Goal: Transaction & Acquisition: Purchase product/service

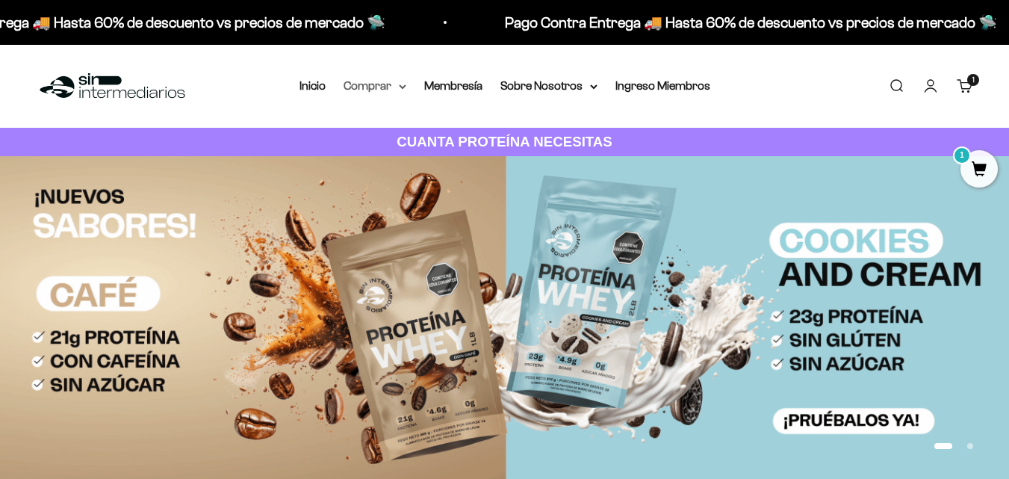
click at [381, 92] on summary "Comprar" at bounding box center [374, 85] width 63 height 19
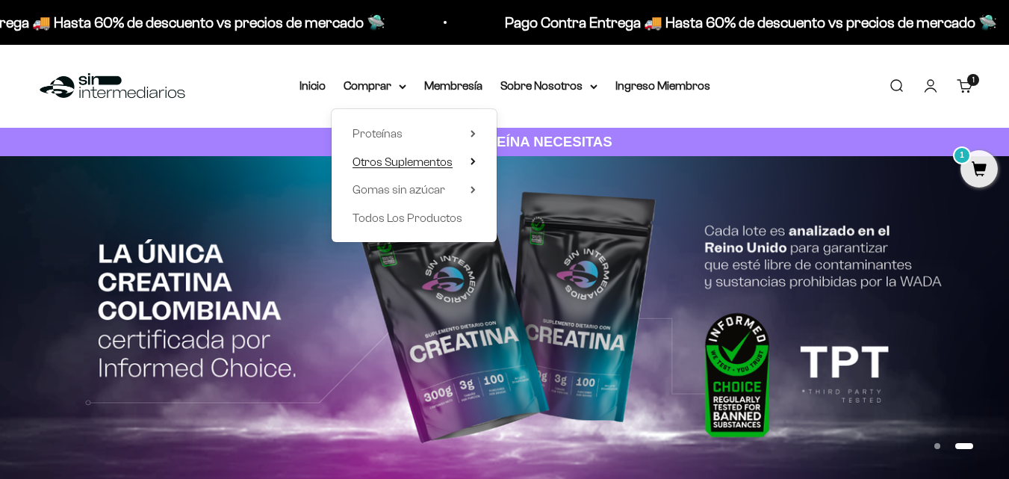
click at [467, 160] on summary "Otros Suplementos" at bounding box center [413, 161] width 123 height 19
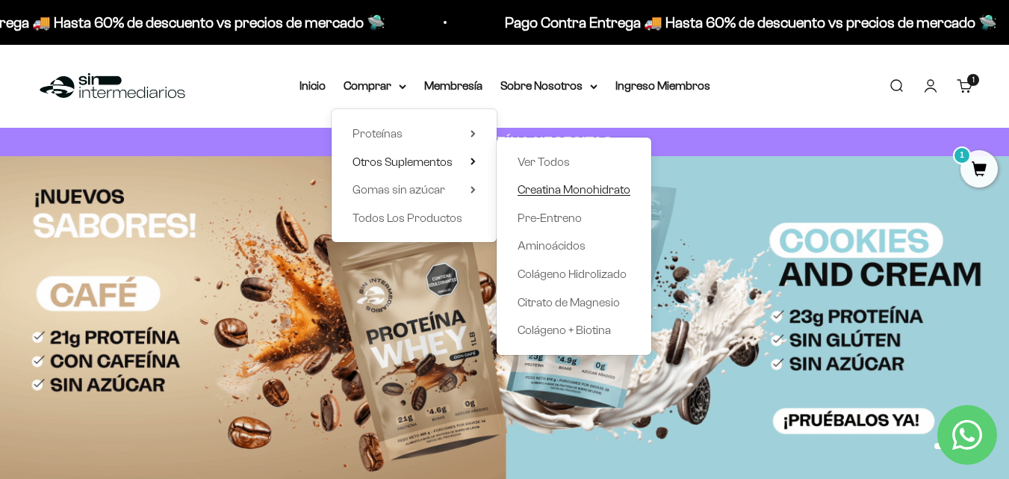
click at [599, 193] on span "Creatina Monohidrato" at bounding box center [573, 189] width 113 height 13
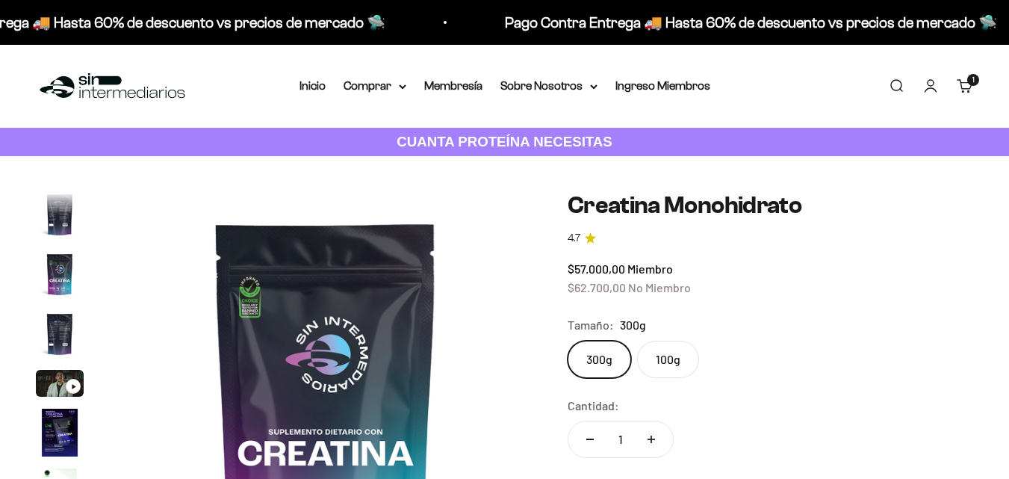
scroll to position [0, 3368]
click at [837, 396] on div "Cantidad: 1" at bounding box center [769, 429] width 405 height 66
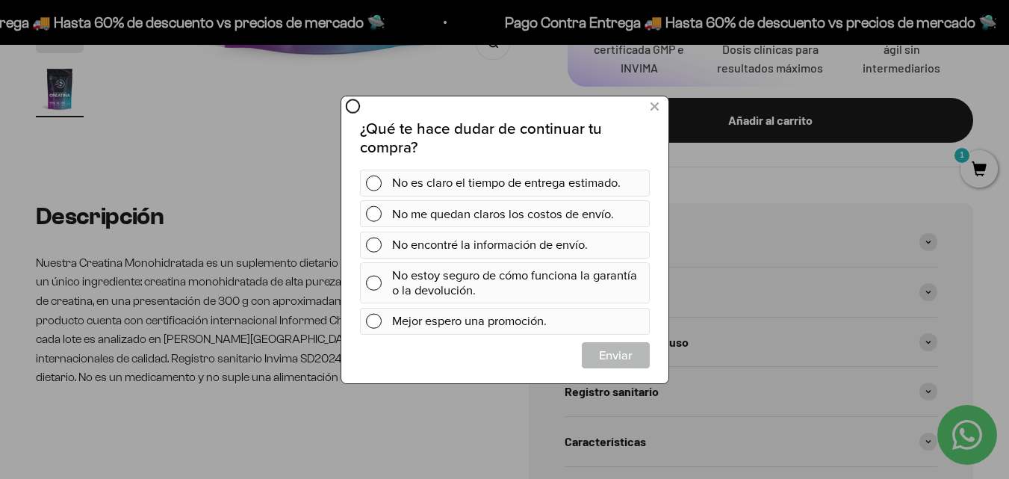
scroll to position [0, 0]
click at [657, 107] on button at bounding box center [654, 106] width 28 height 25
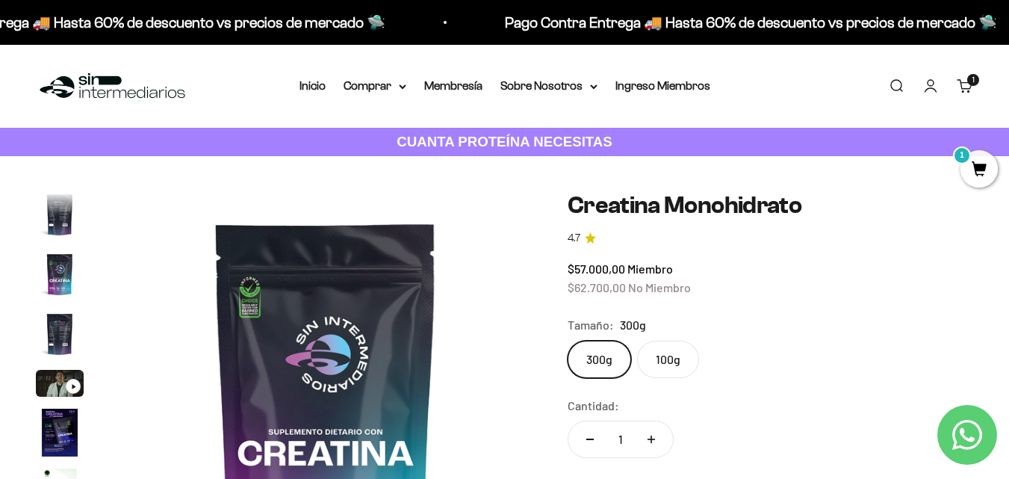
click at [938, 86] on link "Iniciar sesión" at bounding box center [930, 86] width 16 height 16
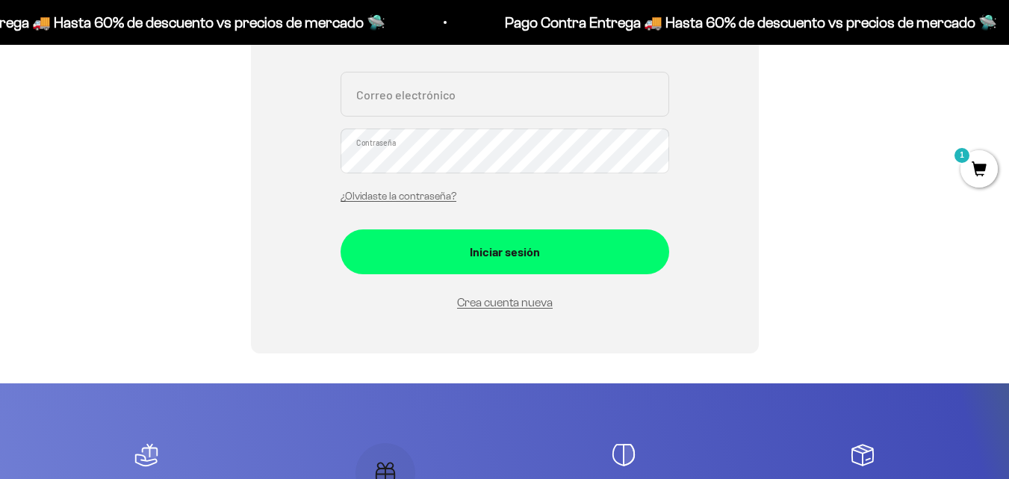
scroll to position [224, 0]
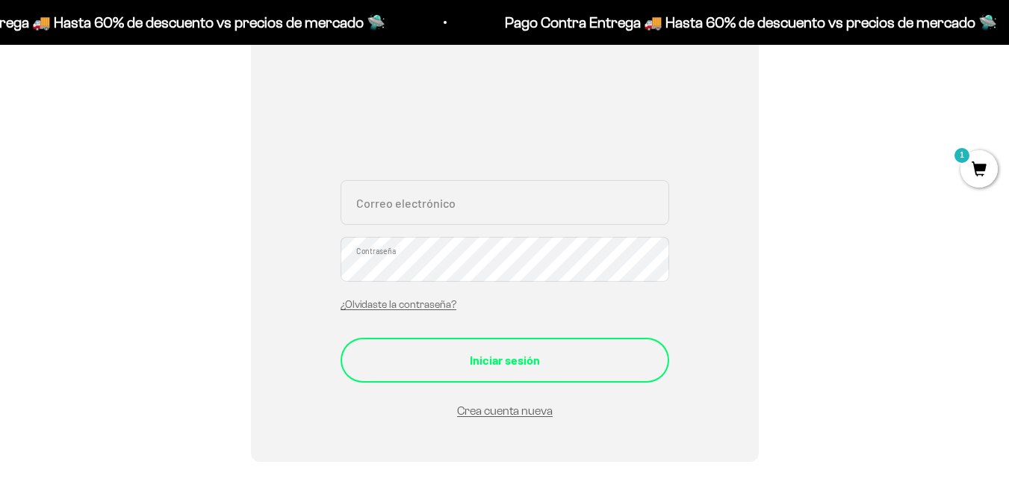
type input "jomahi1108@gmail.com"
click at [504, 355] on div "Iniciar sesión" at bounding box center [504, 359] width 269 height 19
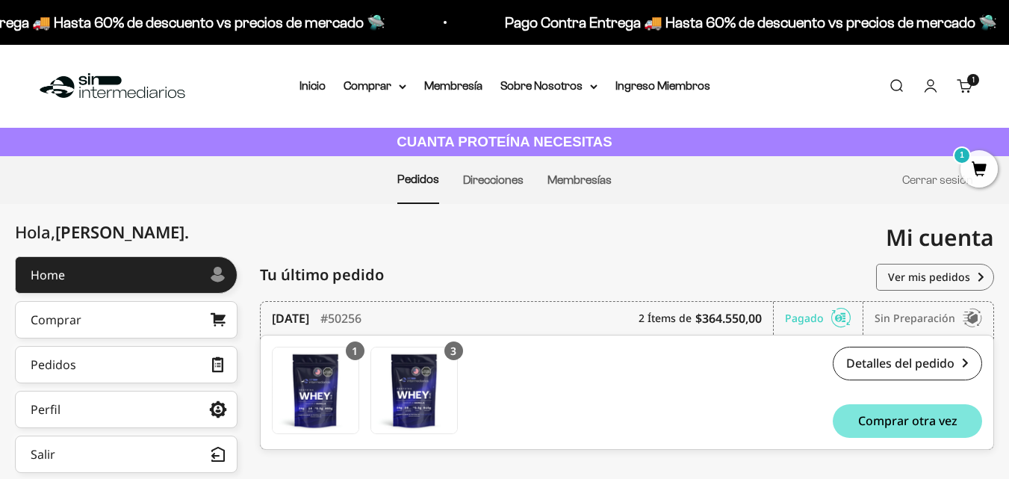
click at [963, 87] on link "Carrito 1 artículo 1" at bounding box center [964, 86] width 16 height 16
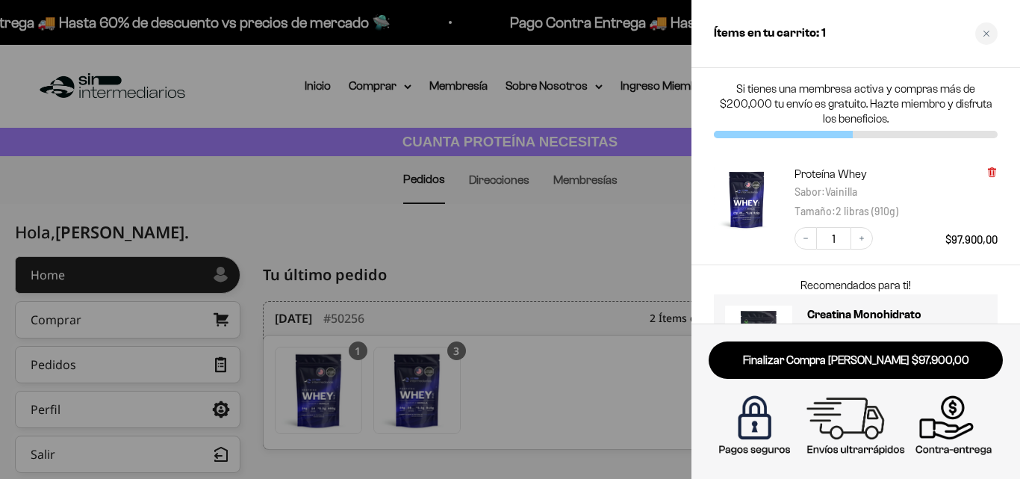
click at [992, 174] on icon at bounding box center [991, 172] width 6 height 7
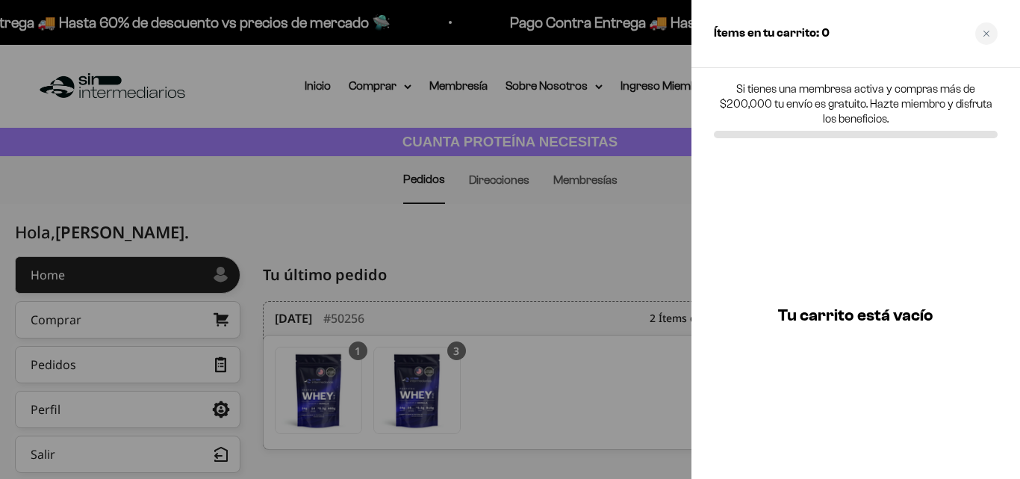
click at [618, 234] on div at bounding box center [510, 239] width 1020 height 479
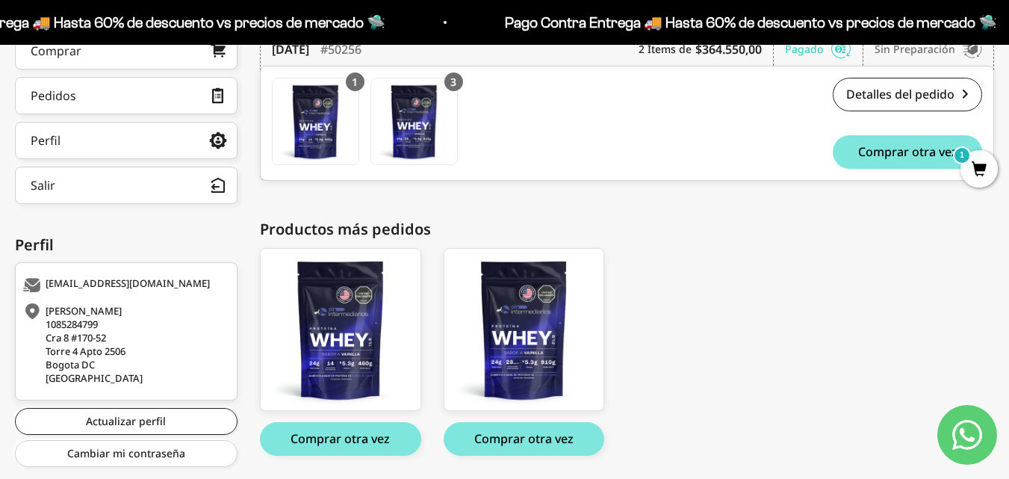
scroll to position [317, 0]
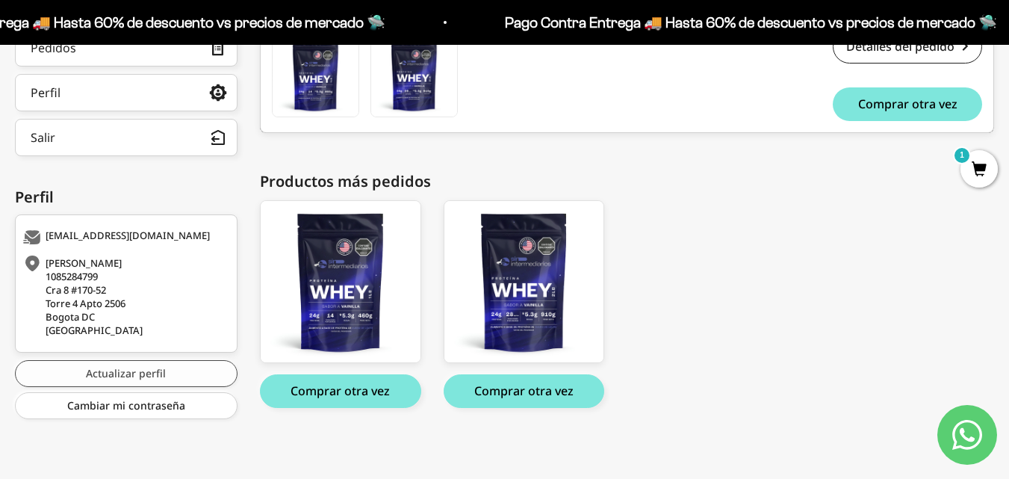
click at [108, 369] on link "Actualizar perfil" at bounding box center [126, 373] width 222 height 27
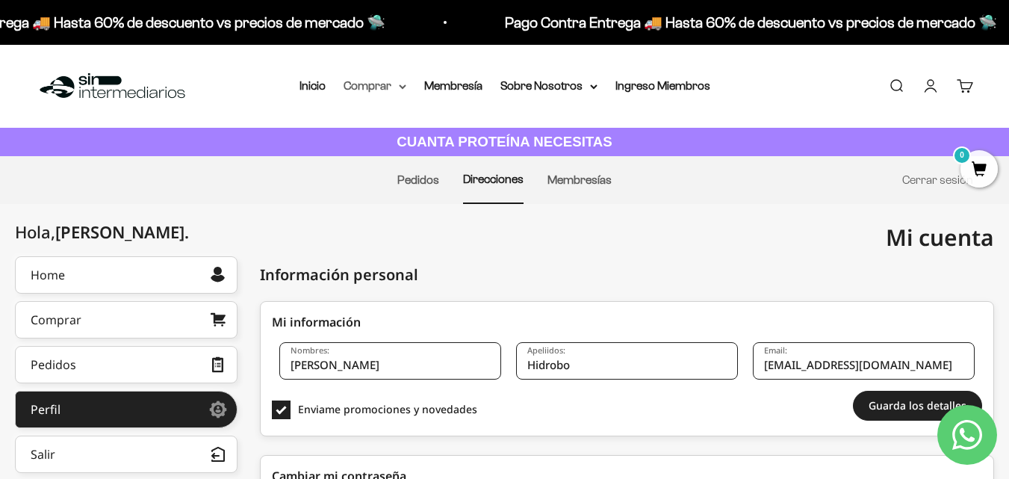
click at [366, 84] on summary "Comprar" at bounding box center [374, 85] width 63 height 19
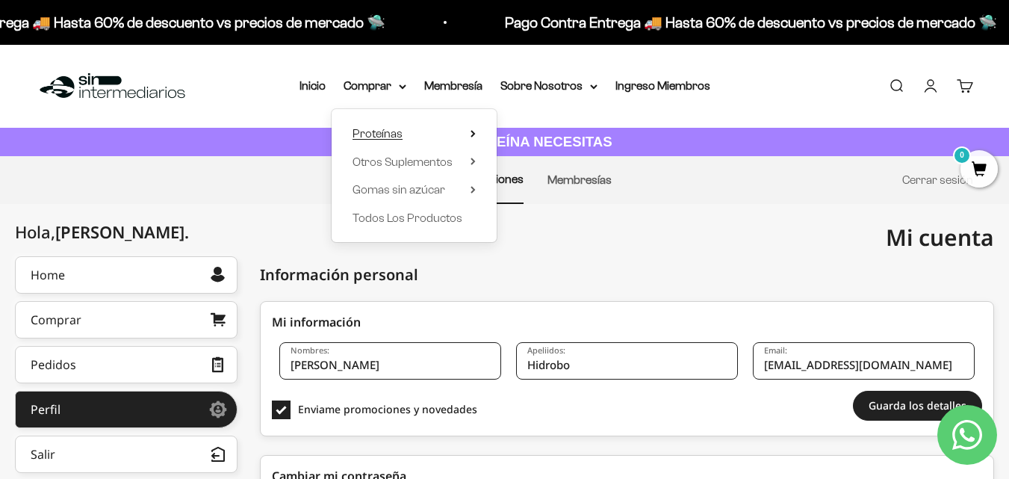
click at [415, 131] on summary "Proteínas" at bounding box center [413, 133] width 123 height 19
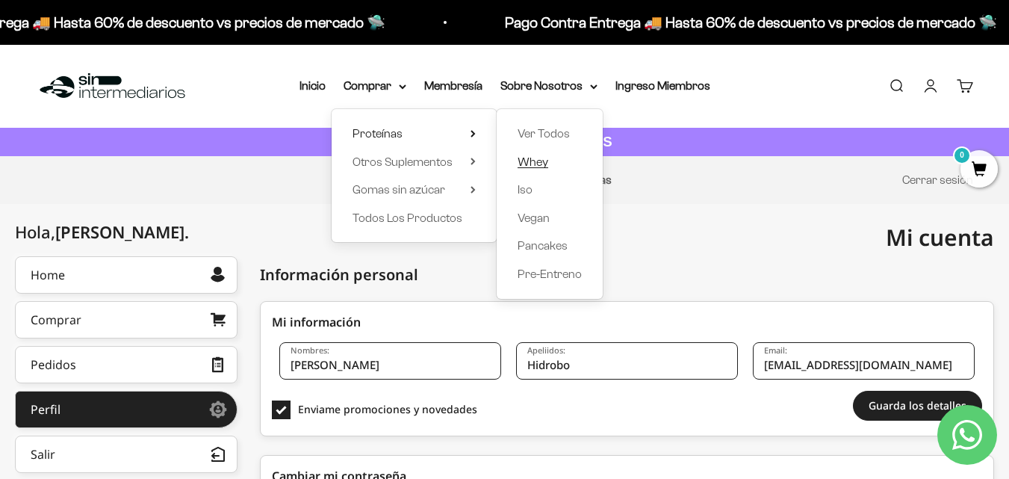
click at [546, 164] on span "Whey" at bounding box center [532, 161] width 31 height 13
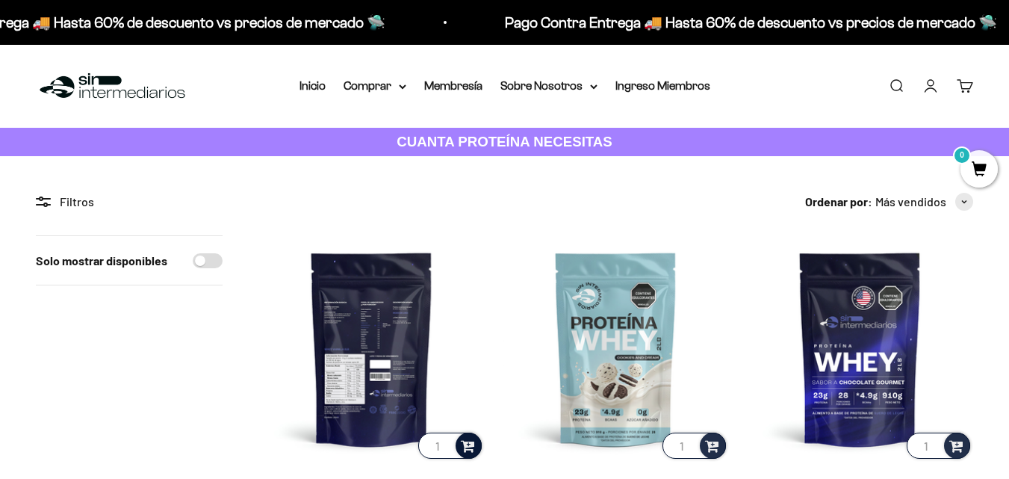
click at [466, 446] on span at bounding box center [468, 444] width 14 height 17
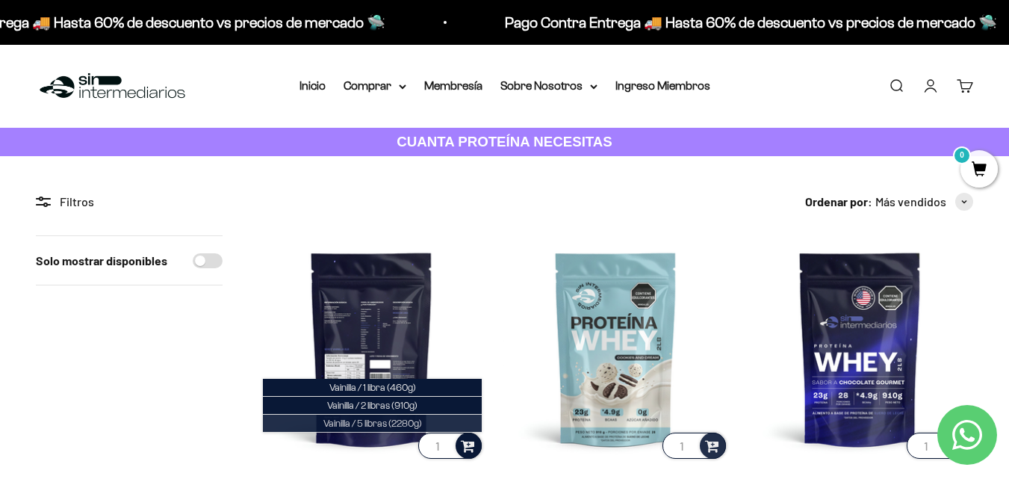
click at [378, 423] on span "Vainilla / 5 libras (2280g)" at bounding box center [372, 422] width 99 height 11
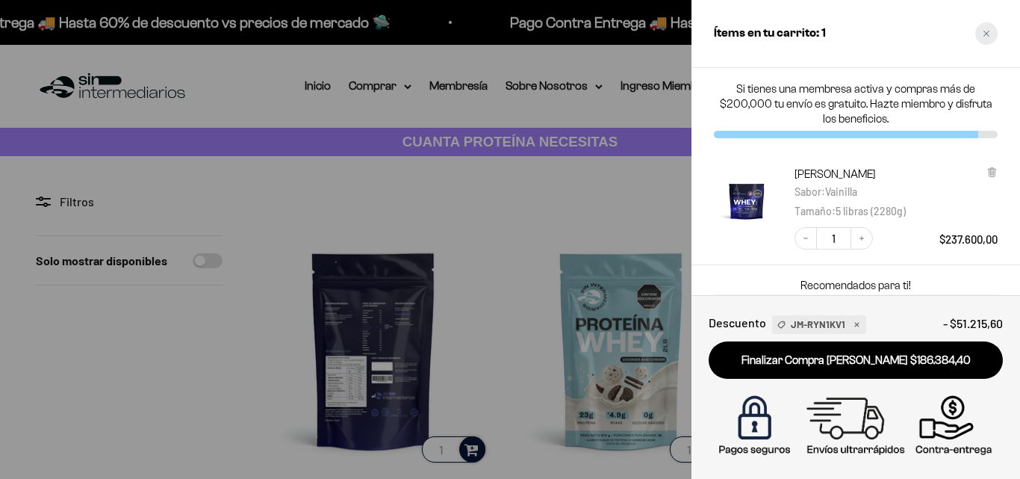
click at [985, 37] on icon "Close cart" at bounding box center [985, 33] width 7 height 7
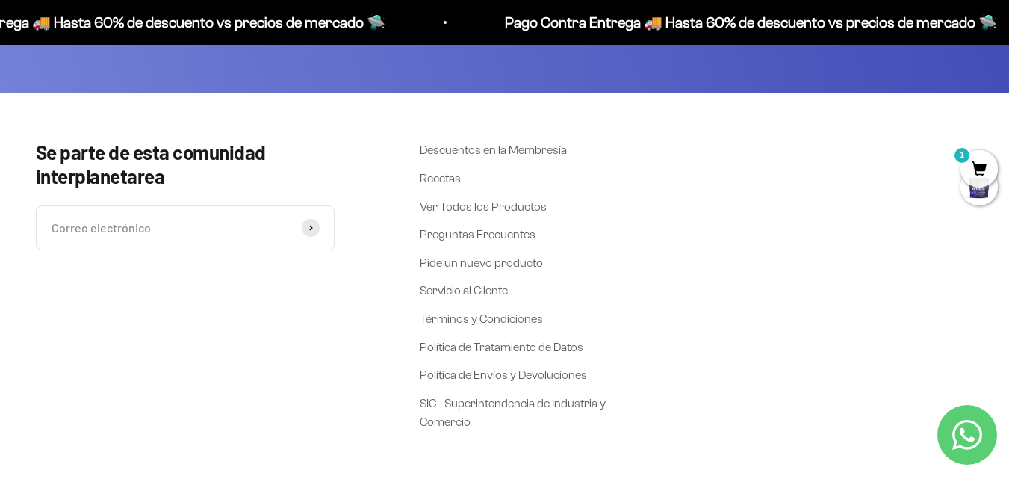
scroll to position [1923, 0]
